Goal: Information Seeking & Learning: Learn about a topic

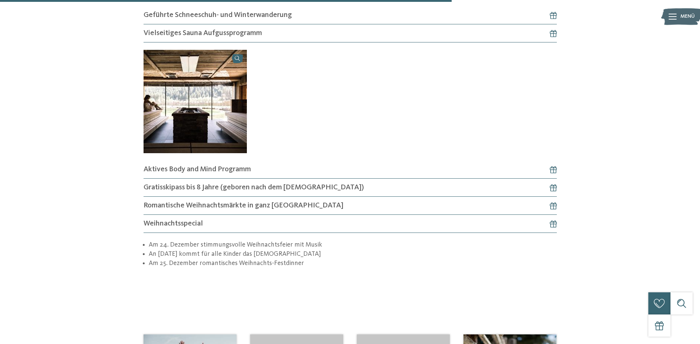
scroll to position [1033, 0]
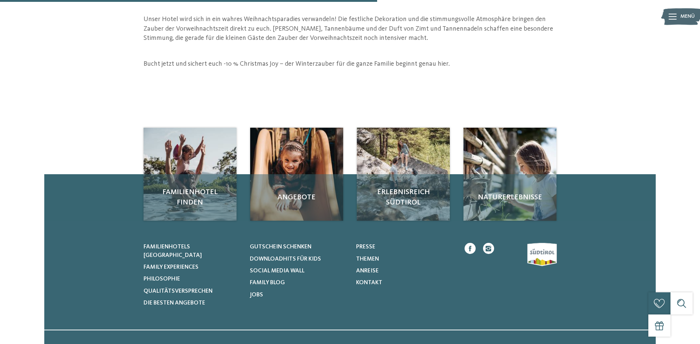
scroll to position [332, 0]
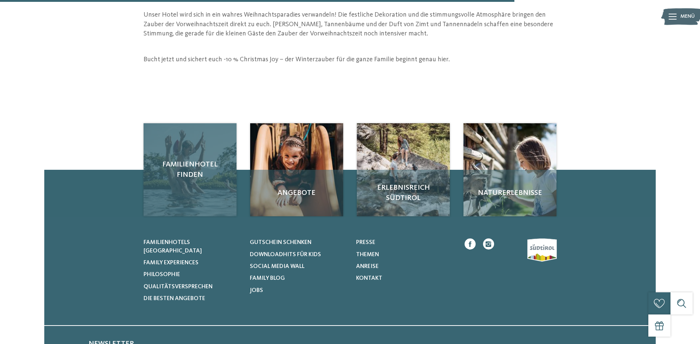
click at [196, 185] on div "Familienhotel finden" at bounding box center [190, 169] width 93 height 93
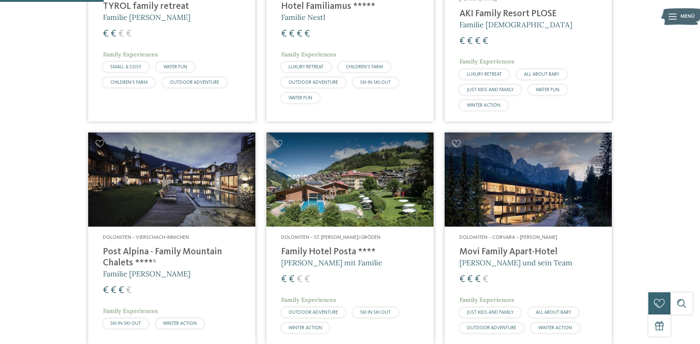
scroll to position [369, 0]
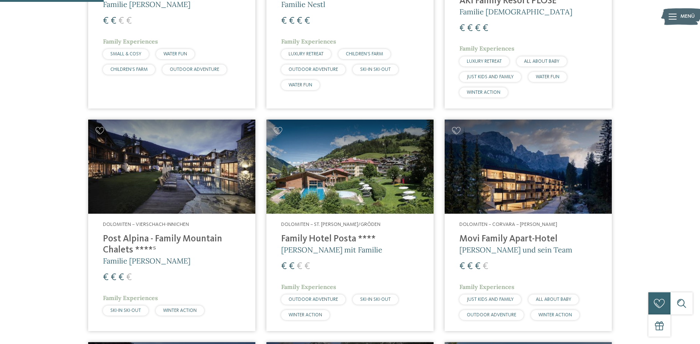
click at [522, 235] on h4 "Movi Family Apart-Hotel" at bounding box center [528, 239] width 138 height 11
click at [158, 234] on h4 "Post Alpina - Family Mountain Chalets ****ˢ" at bounding box center [172, 245] width 138 height 22
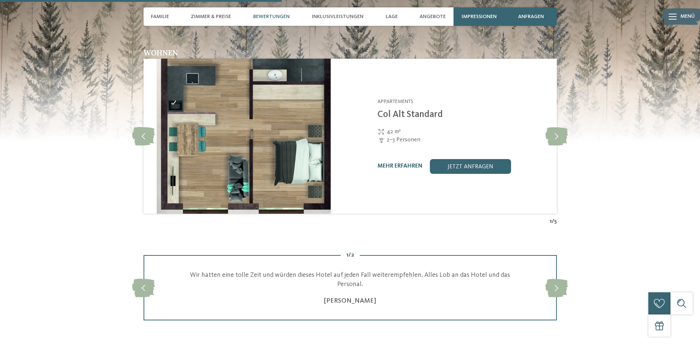
scroll to position [1107, 0]
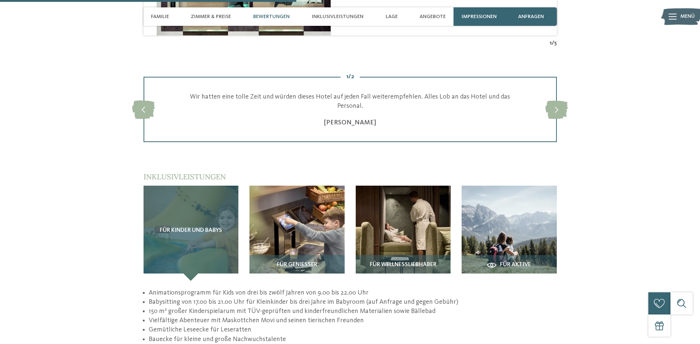
click at [200, 215] on div "Für Kinder und Babys" at bounding box center [191, 233] width 95 height 95
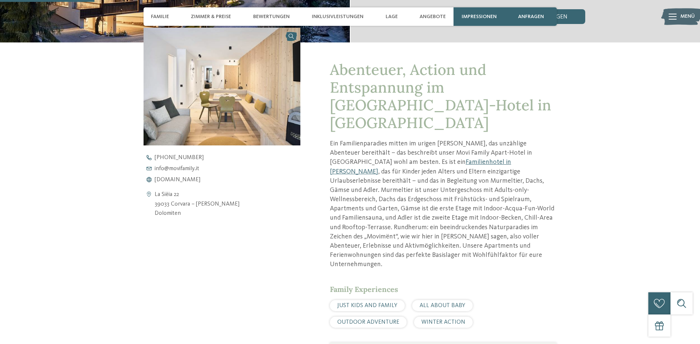
scroll to position [369, 0]
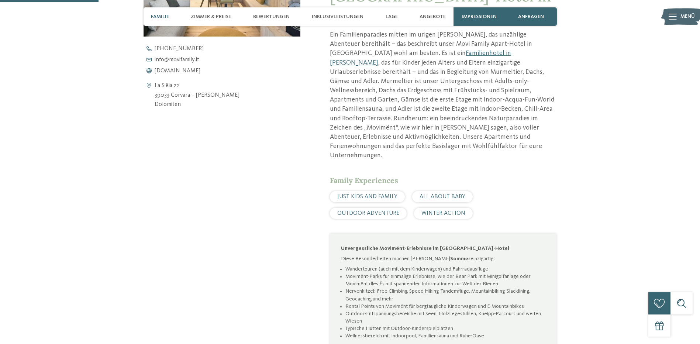
click at [152, 18] on span "Familie" at bounding box center [160, 17] width 18 height 6
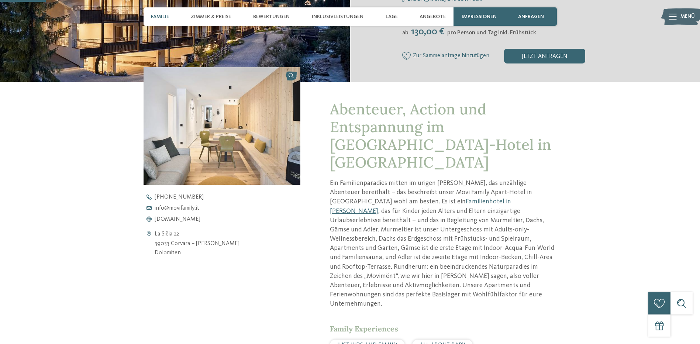
scroll to position [221, 0]
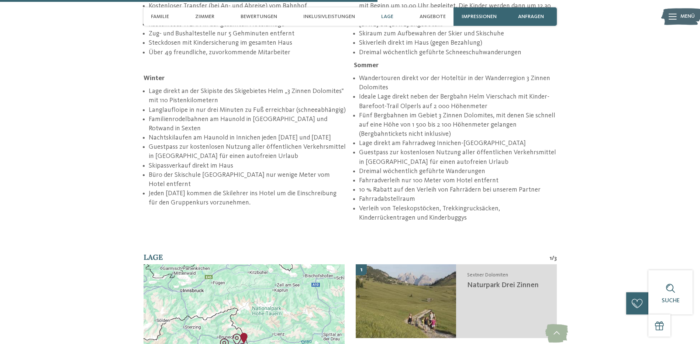
scroll to position [1402, 0]
